Goal: Communication & Community: Answer question/provide support

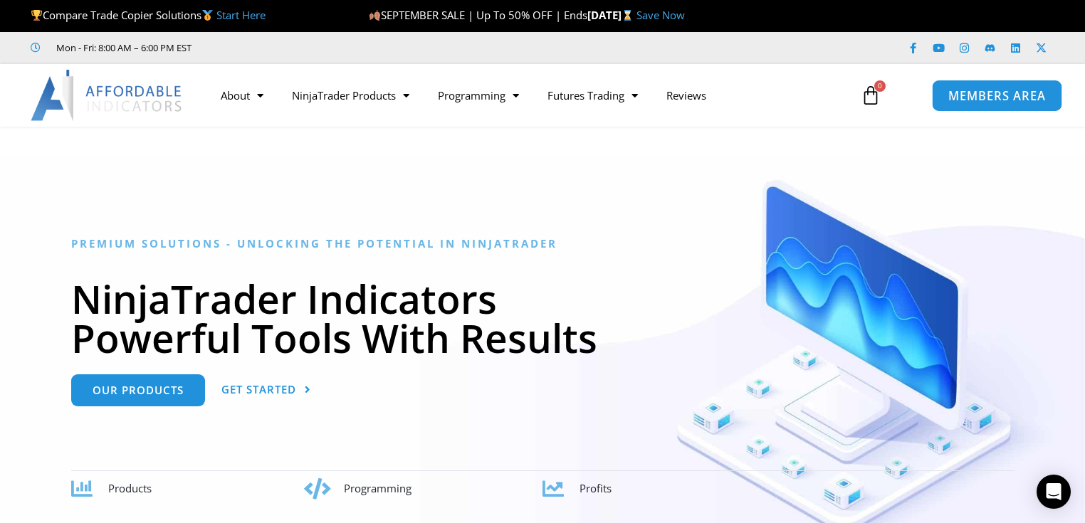
click at [982, 103] on link "MEMBERS AREA" at bounding box center [997, 95] width 130 height 32
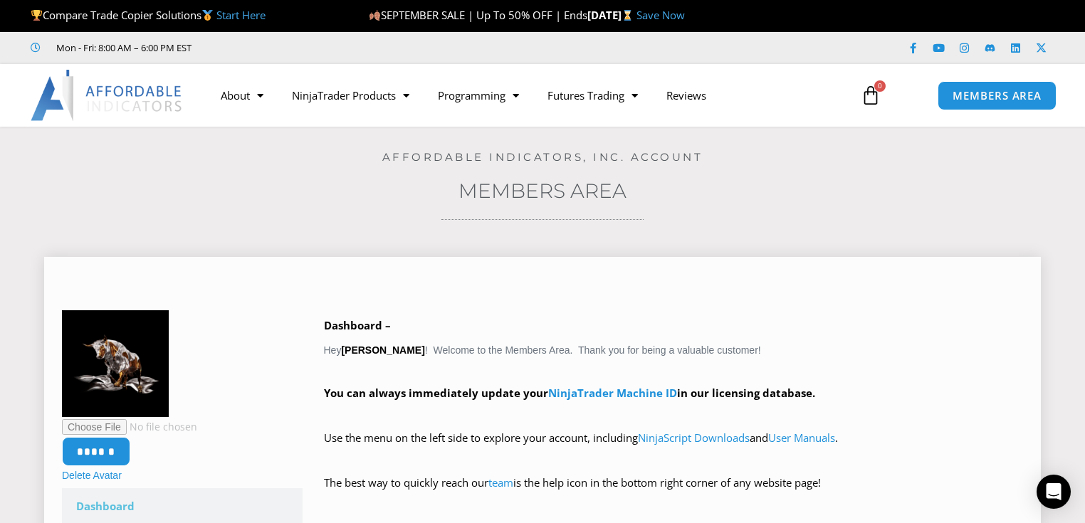
drag, startPoint x: 1047, startPoint y: 496, endPoint x: 977, endPoint y: 511, distance: 71.5
click at [1047, 496] on icon "Open Intercom Messenger" at bounding box center [1054, 491] width 15 height 17
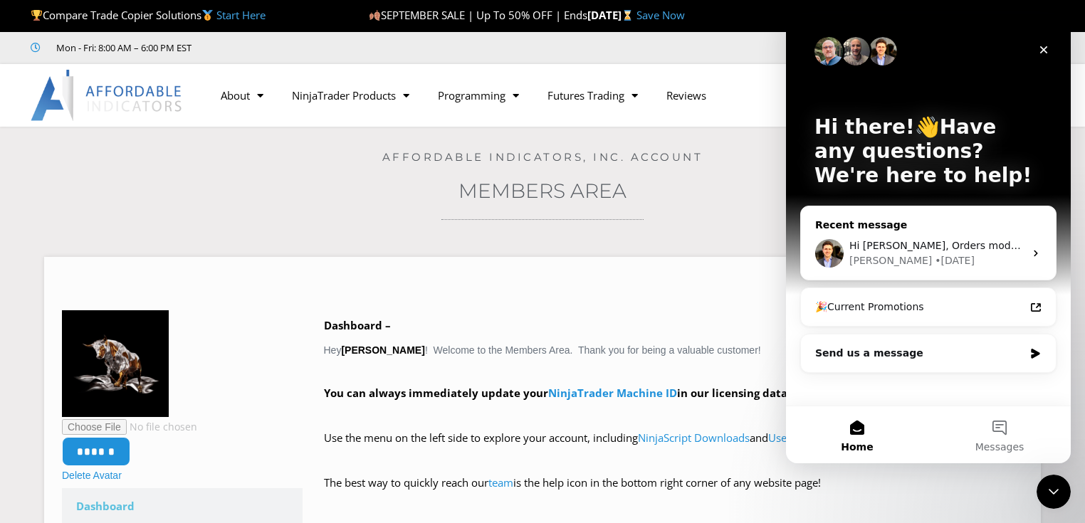
click at [918, 252] on div "Hi [PERSON_NAME], Orders mode will have a slight delay as you are waiting to ge…" at bounding box center [936, 246] width 175 height 15
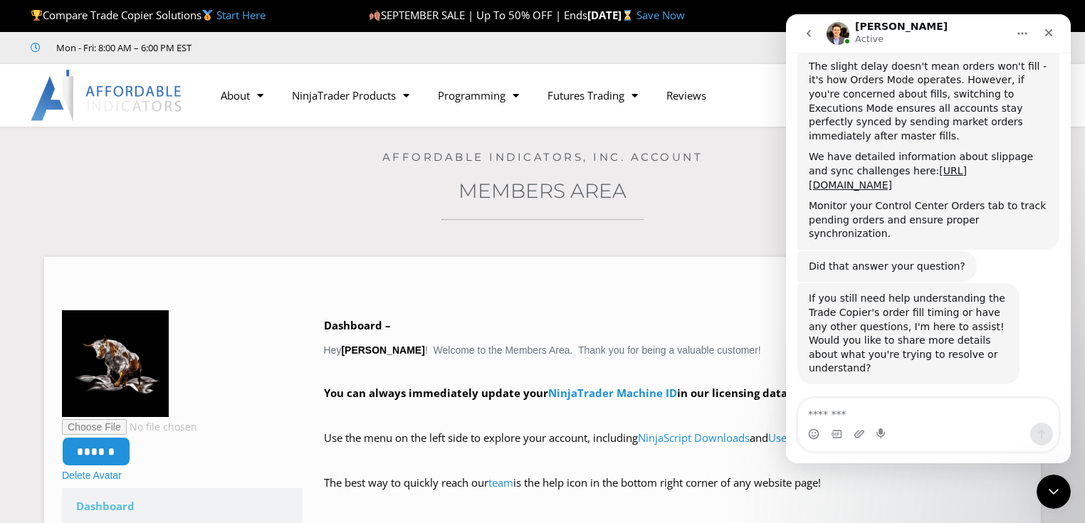
scroll to position [1227, 0]
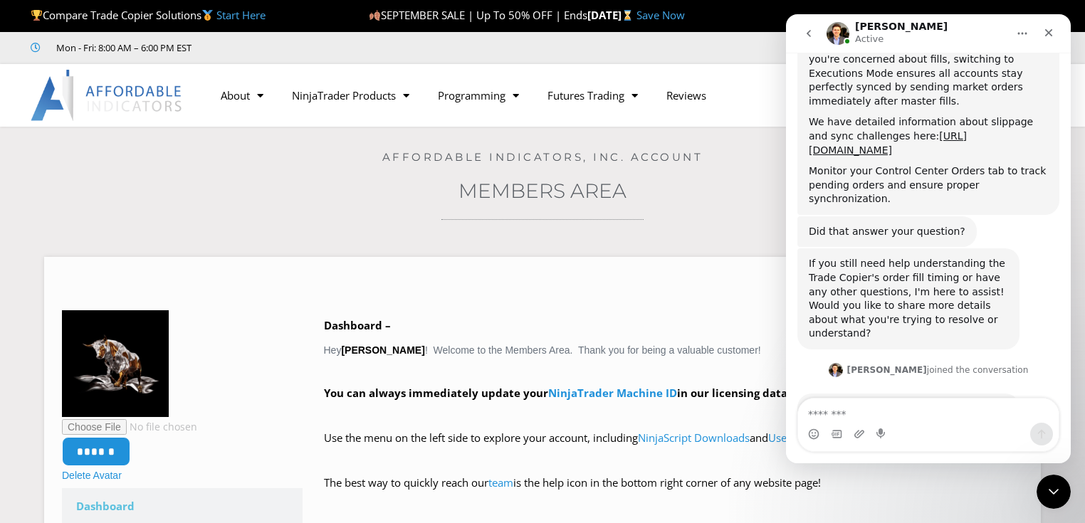
click at [839, 416] on textarea "Message…" at bounding box center [928, 411] width 261 height 24
type textarea "******"
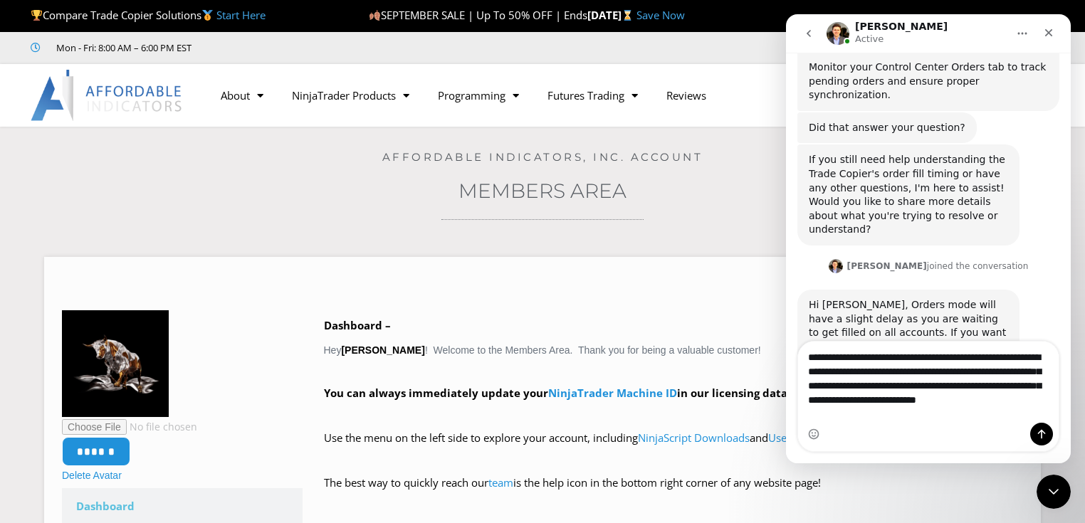
scroll to position [1364, 0]
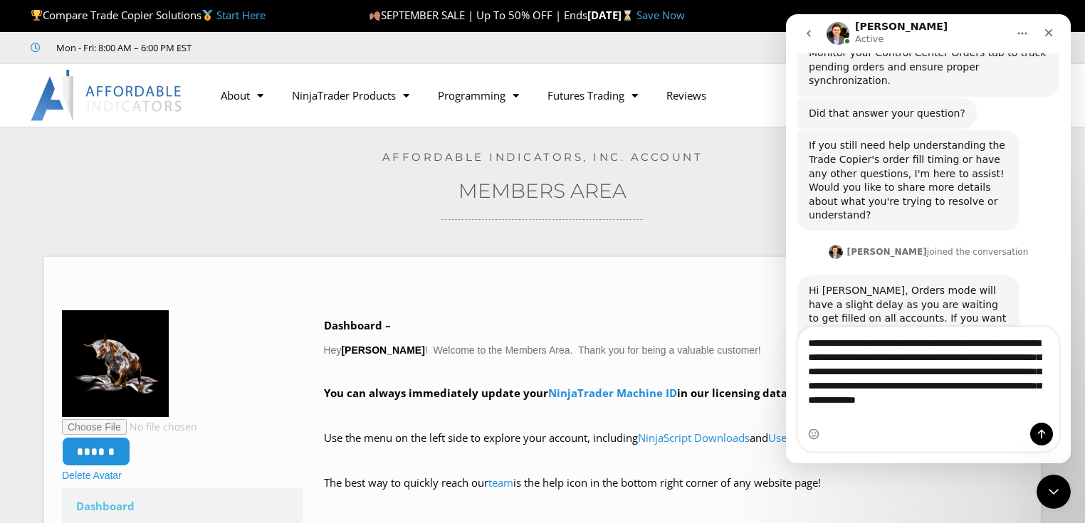
type textarea "**********"
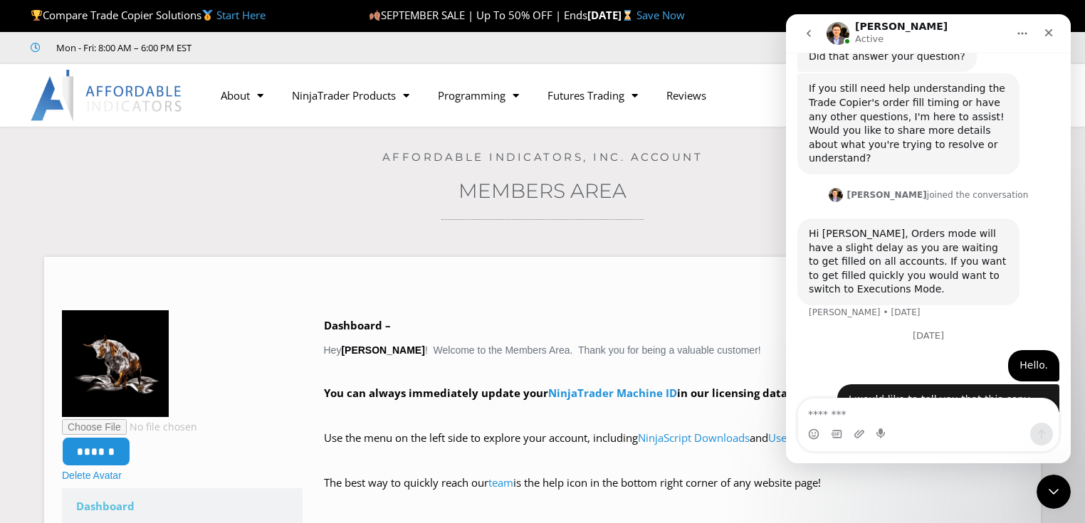
scroll to position [1424, 0]
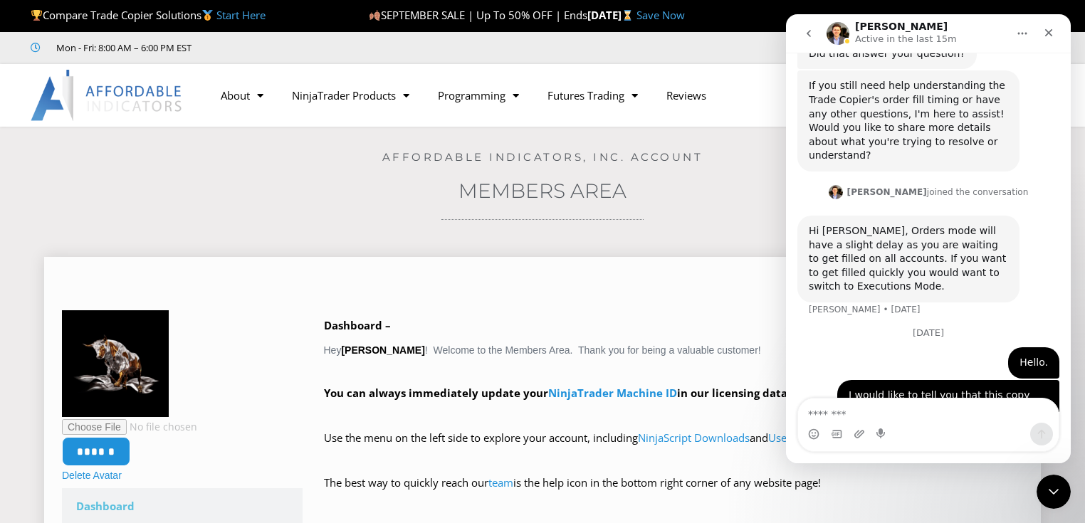
click at [654, 290] on div at bounding box center [542, 289] width 961 height 14
click at [824, 415] on textarea "Message…" at bounding box center [928, 411] width 261 height 24
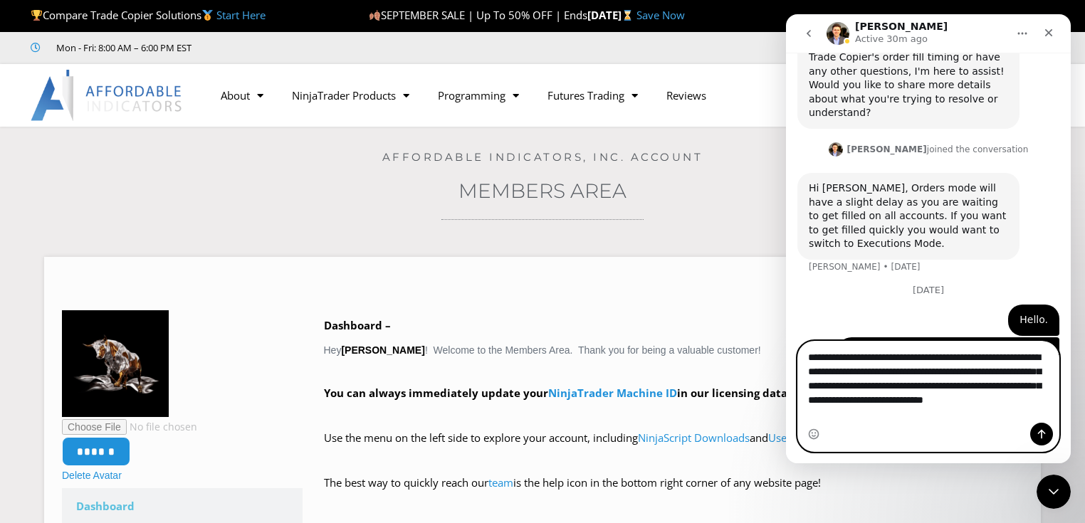
scroll to position [1481, 0]
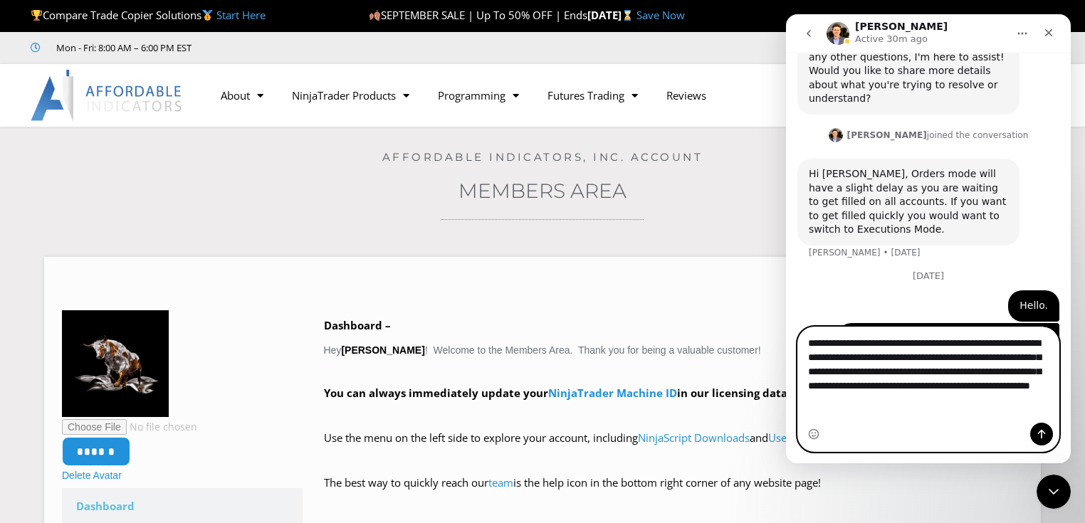
type textarea "**********"
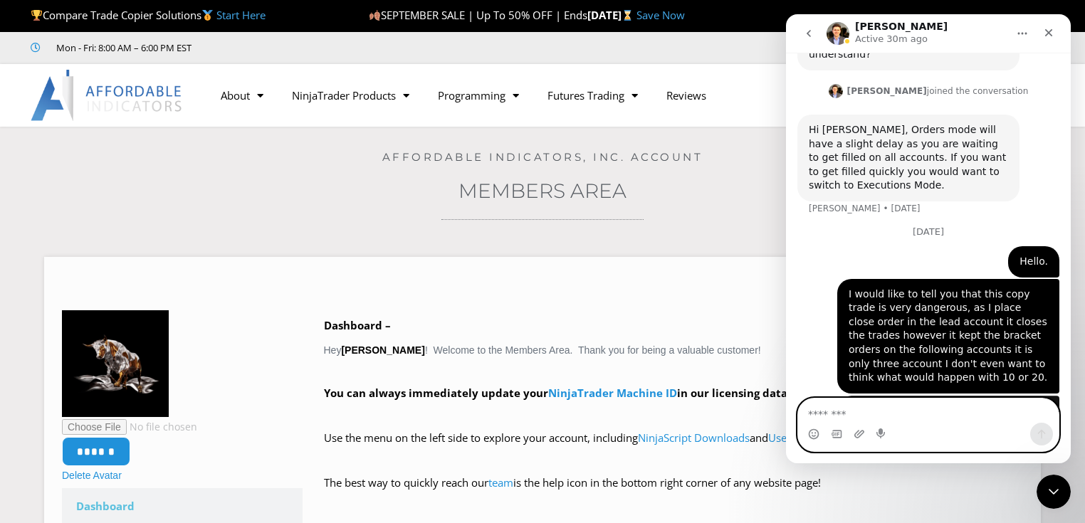
scroll to position [1526, 0]
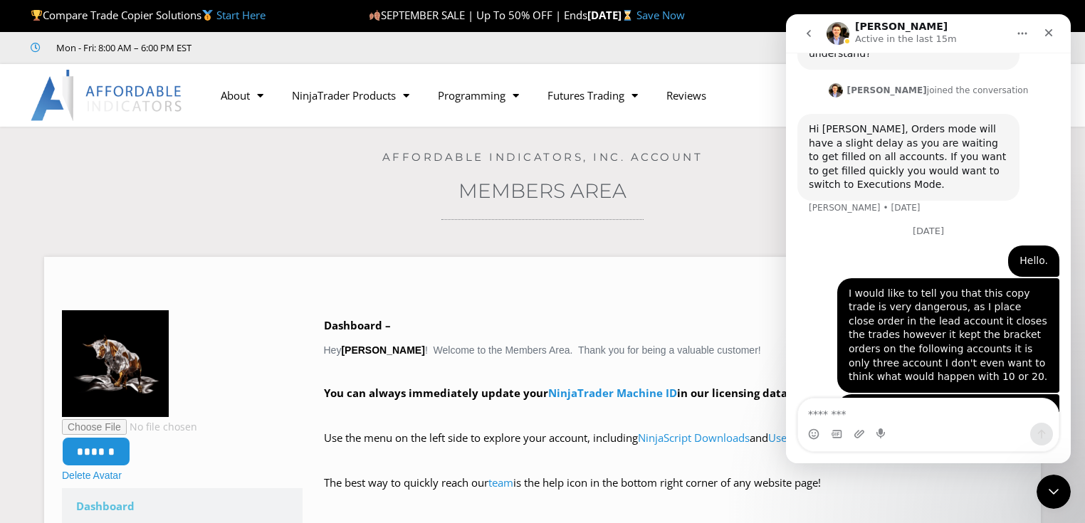
drag, startPoint x: 838, startPoint y: 144, endPoint x: 1051, endPoint y: 234, distance: 231.0
drag, startPoint x: 188, startPoint y: 209, endPoint x: 730, endPoint y: 216, distance: 541.8
click at [730, 216] on div "Home / Members Area Affordable Indicators, Inc. Account Members Area ****** Del…" at bounding box center [543, 494] width 1014 height 734
click at [842, 278] on div "I would like to tell you that this copy trade is very dangerous, as I place clo…" at bounding box center [948, 335] width 222 height 115
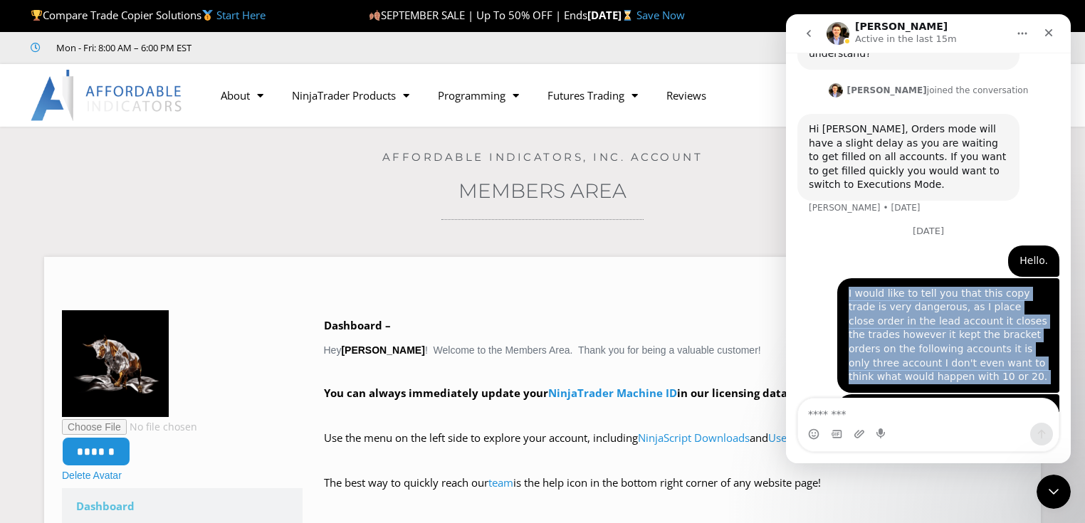
drag, startPoint x: 842, startPoint y: 182, endPoint x: 1031, endPoint y: 362, distance: 260.4
copy div "I would like to tell you that this copy trade is very dangerous, as I place clo…"
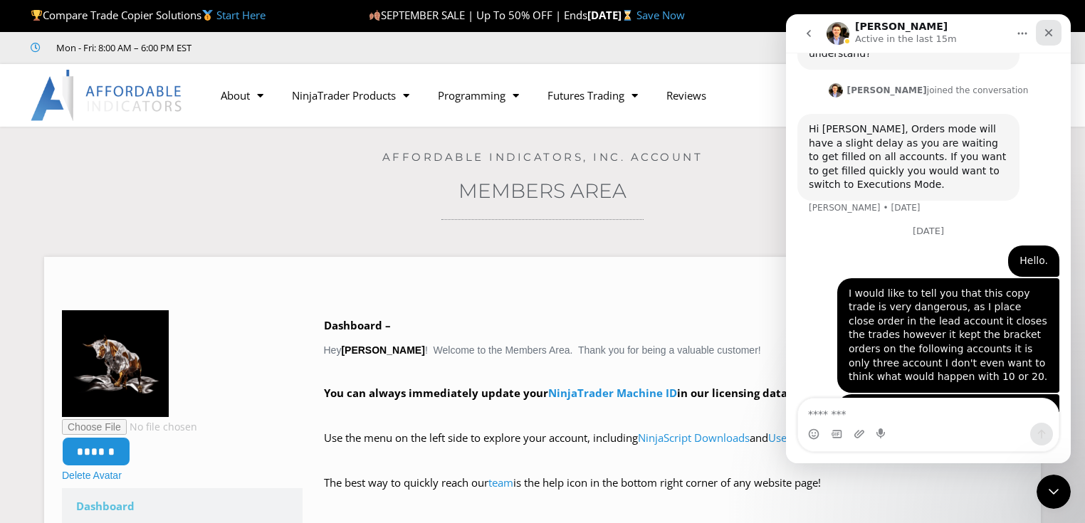
click at [1049, 34] on icon "Close" at bounding box center [1048, 32] width 11 height 11
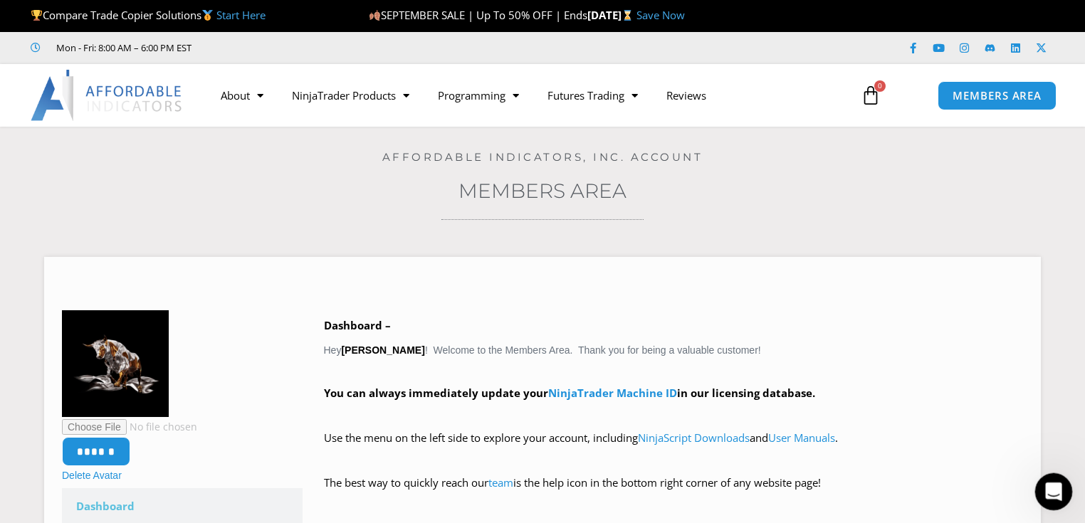
click at [1044, 486] on icon "Open Intercom Messenger" at bounding box center [1051, 489] width 23 height 23
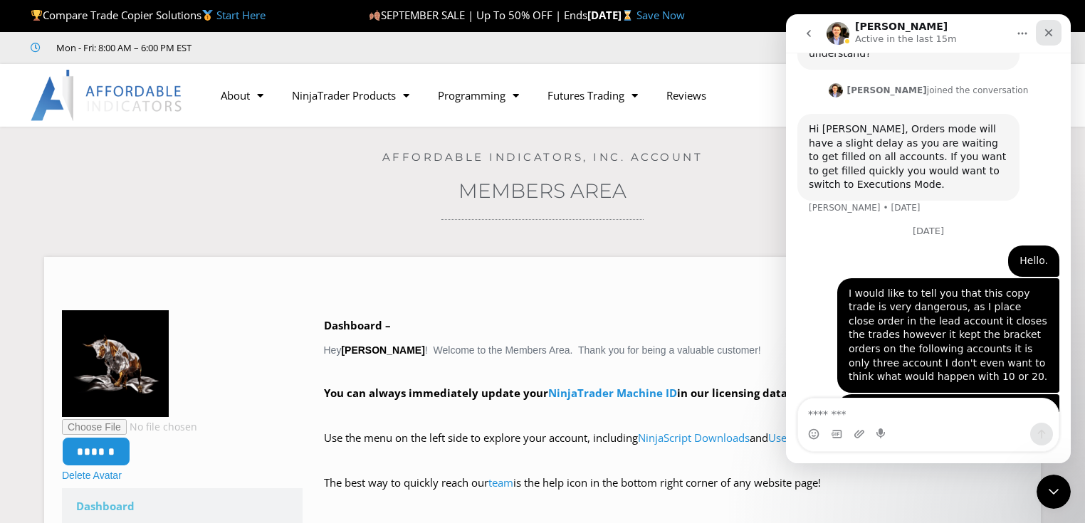
drag, startPoint x: 1052, startPoint y: 31, endPoint x: 1754, endPoint y: 229, distance: 729.5
click at [1052, 31] on icon "Close" at bounding box center [1048, 32] width 11 height 11
